Goal: Task Accomplishment & Management: Manage account settings

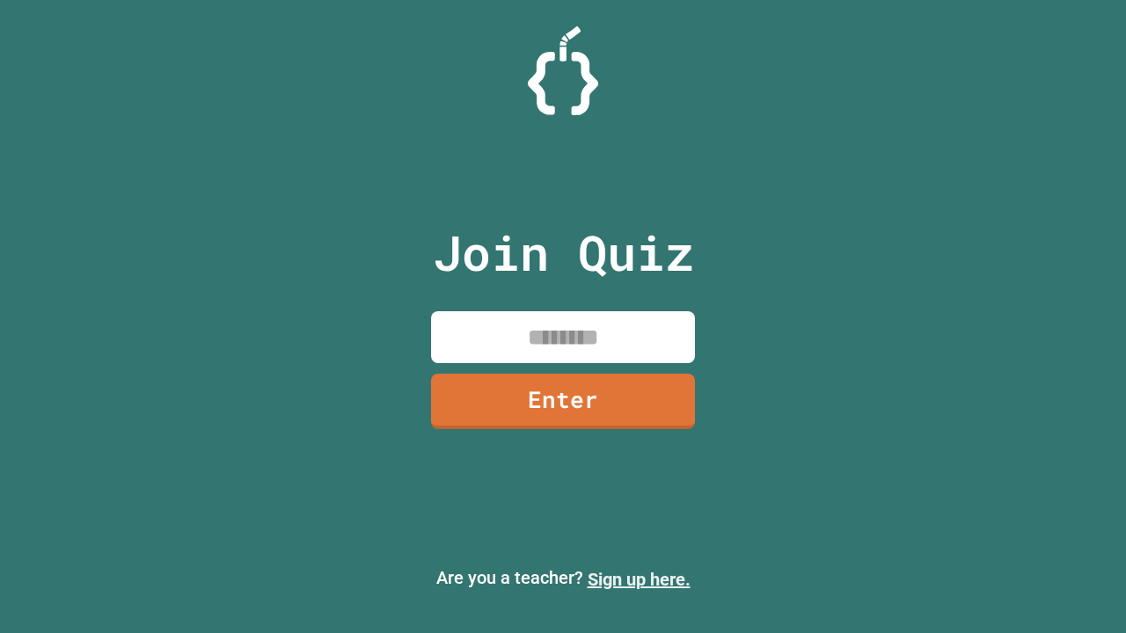
click at [639, 580] on link "Sign up here." at bounding box center [639, 579] width 103 height 21
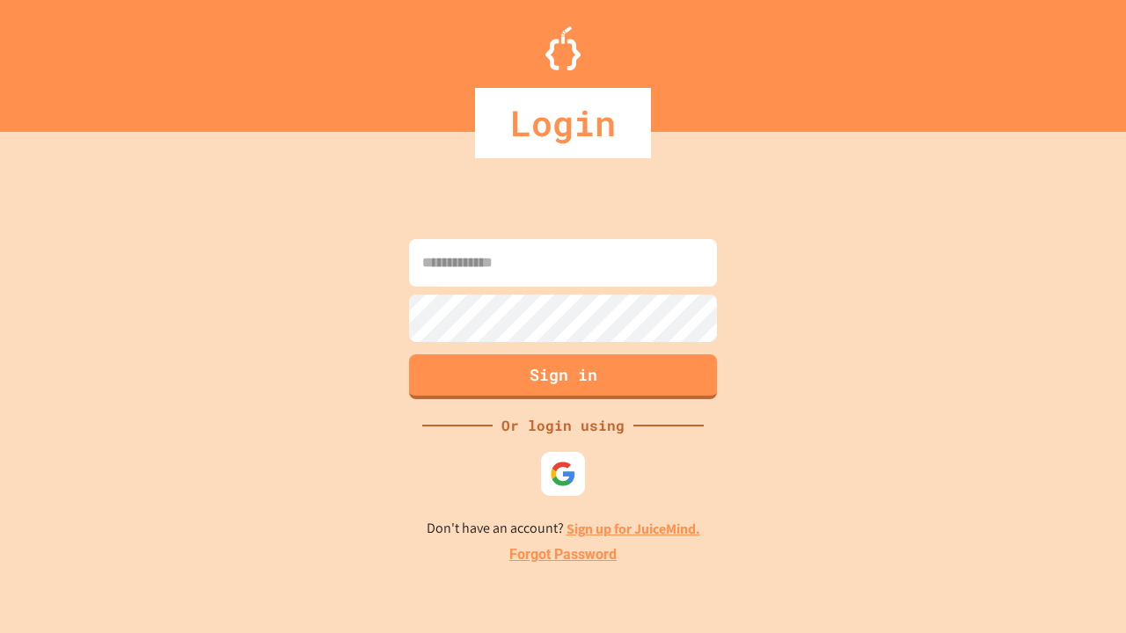
click at [563, 555] on link "Forgot Password" at bounding box center [562, 555] width 107 height 21
